Goal: Find specific page/section: Find specific page/section

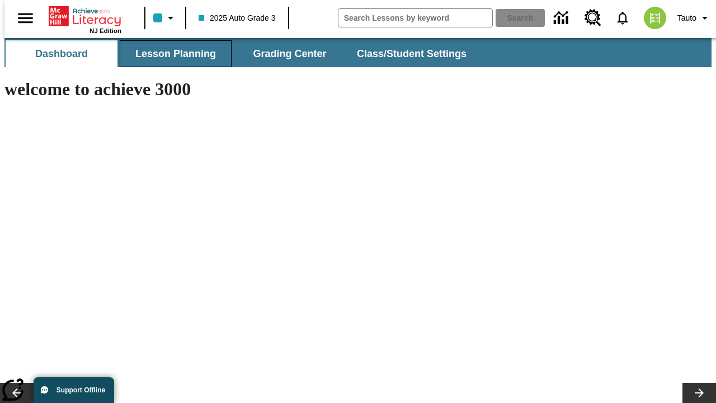
click at [171, 54] on span "Lesson Planning" at bounding box center [175, 54] width 81 height 13
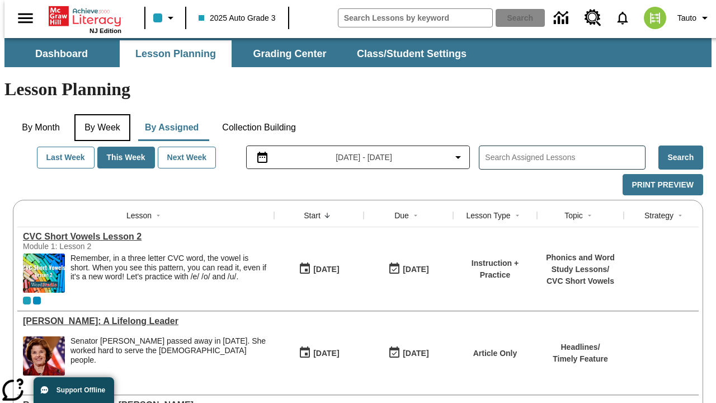
click at [100, 114] on button "By Week" at bounding box center [102, 127] width 56 height 27
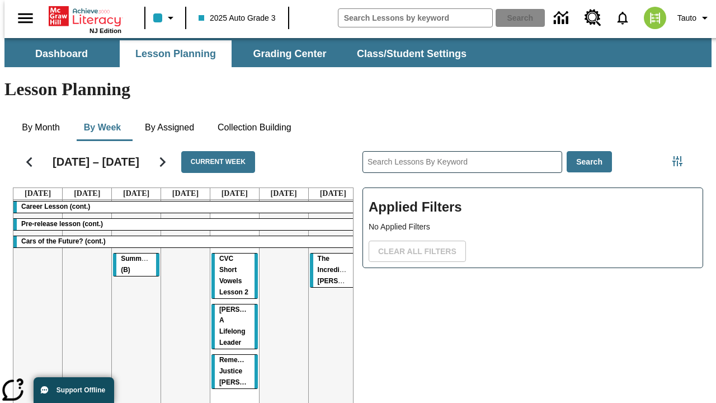
scroll to position [0, 4]
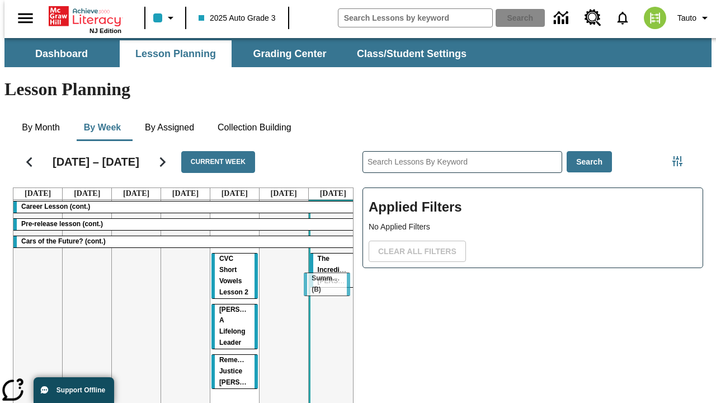
click at [328, 278] on tr "Career Lesson (cont.) Pre-release lesson (cont.) Cars of the Future? (cont.) Su…" at bounding box center [185, 320] width 344 height 241
click at [329, 254] on span "Summarizing (B)" at bounding box center [339, 263] width 42 height 19
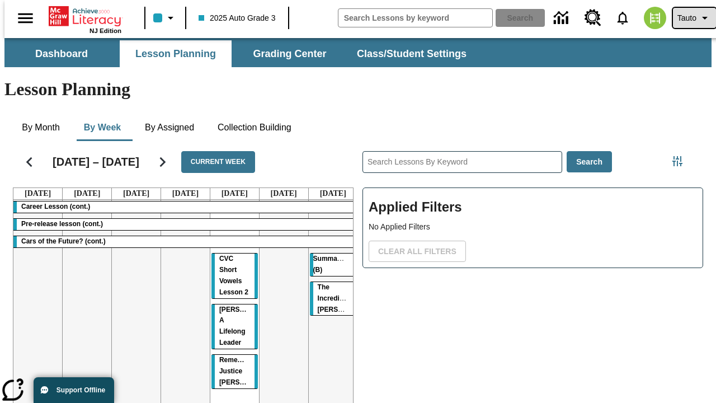
click at [688, 18] on span "Tauto" at bounding box center [686, 18] width 19 height 12
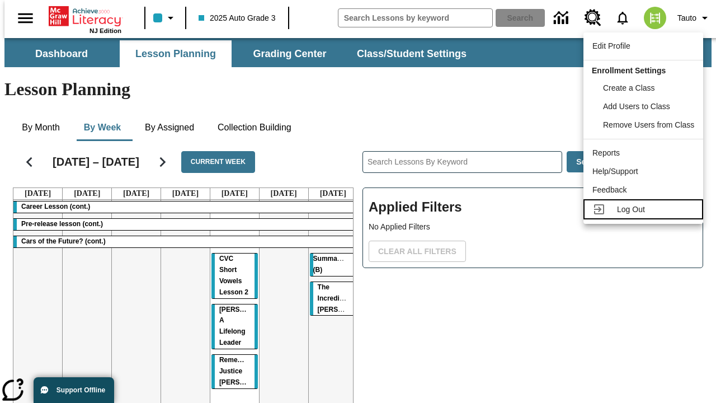
click at [645, 209] on span "Log Out" at bounding box center [631, 209] width 28 height 9
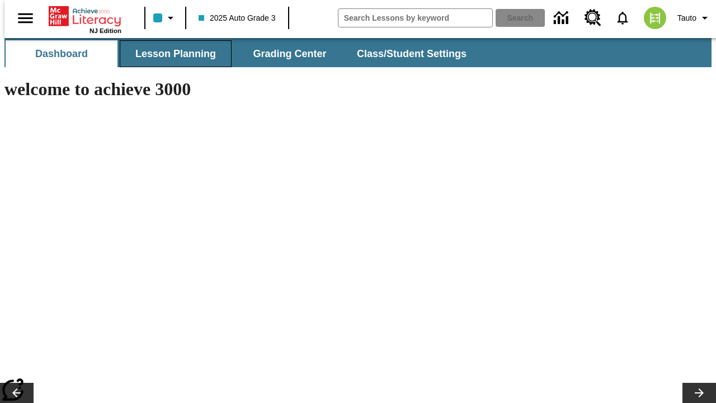
click at [171, 54] on span "Lesson Planning" at bounding box center [175, 54] width 81 height 13
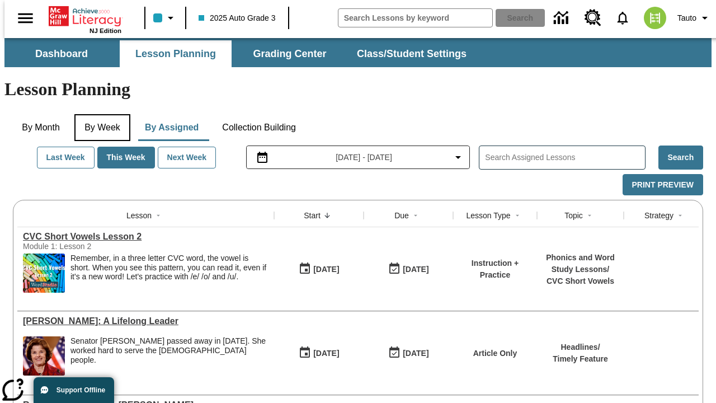
click at [100, 114] on button "By Week" at bounding box center [102, 127] width 56 height 27
